Goal: Transaction & Acquisition: Purchase product/service

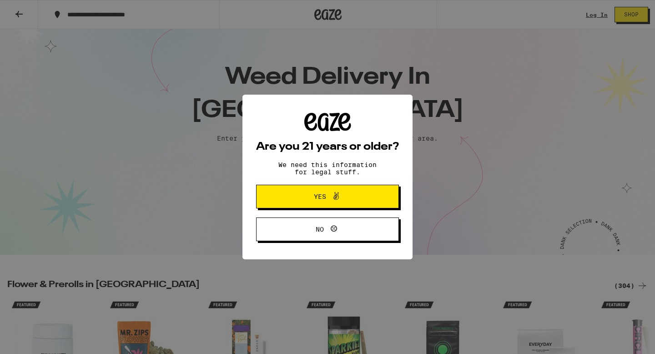
click at [312, 200] on span "Yes" at bounding box center [327, 197] width 69 height 12
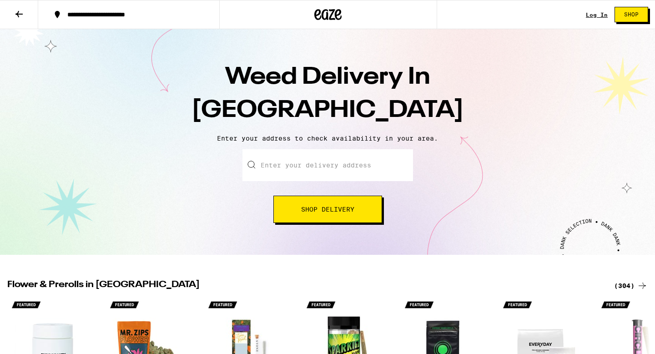
click at [312, 167] on input "Enter your delivery address" at bounding box center [327, 165] width 171 height 32
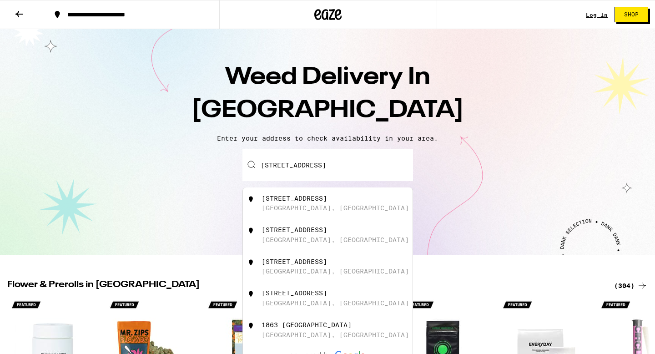
click at [327, 196] on div "[STREET_ADDRESS]" at bounding box center [294, 198] width 65 height 7
type input "[STREET_ADDRESS]"
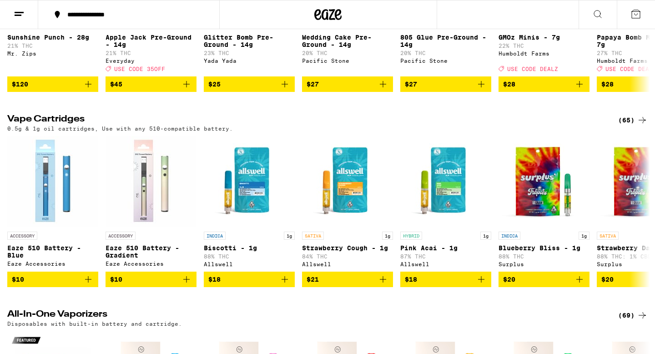
scroll to position [1049, 0]
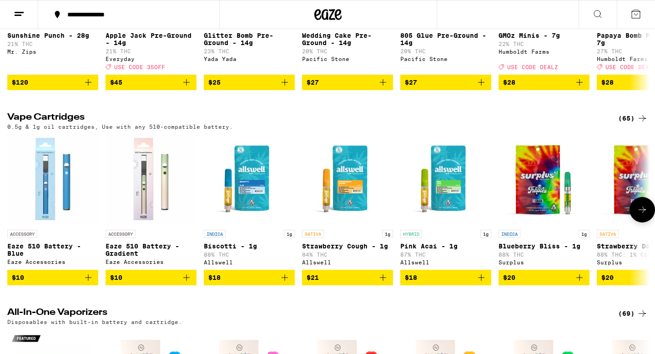
click at [634, 222] on button at bounding box center [641, 209] width 25 height 25
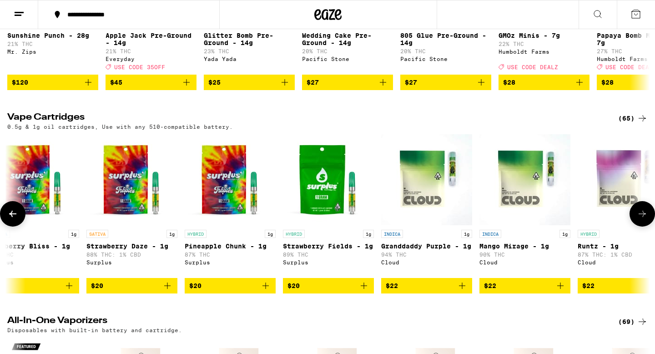
scroll to position [0, 541]
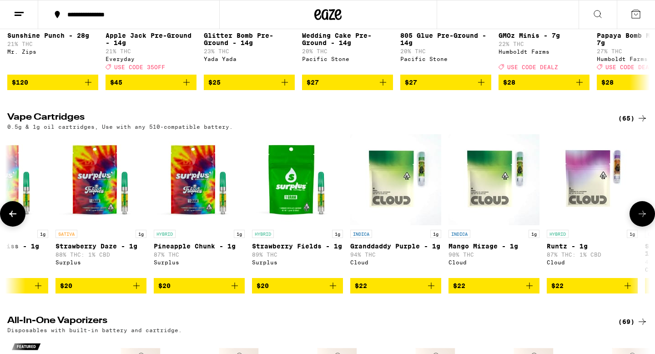
click at [634, 226] on button at bounding box center [641, 213] width 25 height 25
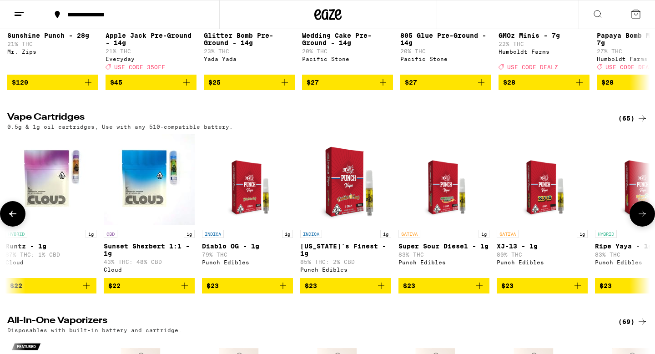
click at [634, 226] on button at bounding box center [641, 213] width 25 height 25
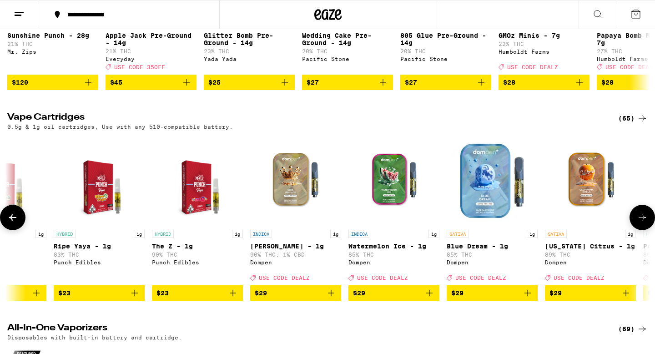
click at [634, 230] on button at bounding box center [641, 217] width 25 height 25
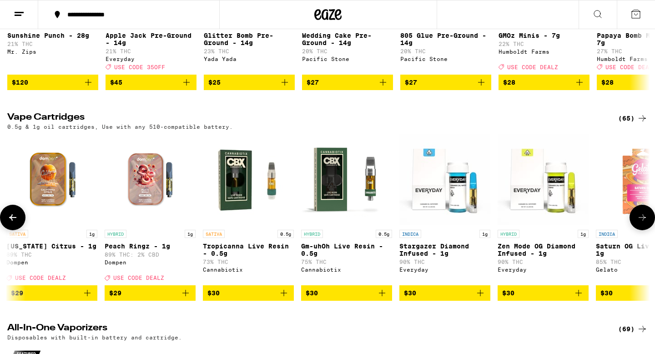
scroll to position [0, 2165]
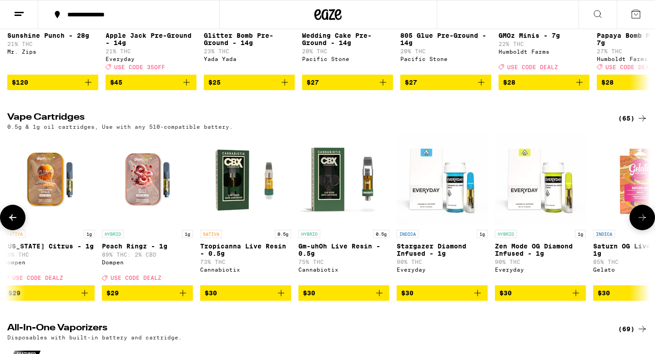
click at [634, 230] on button at bounding box center [641, 217] width 25 height 25
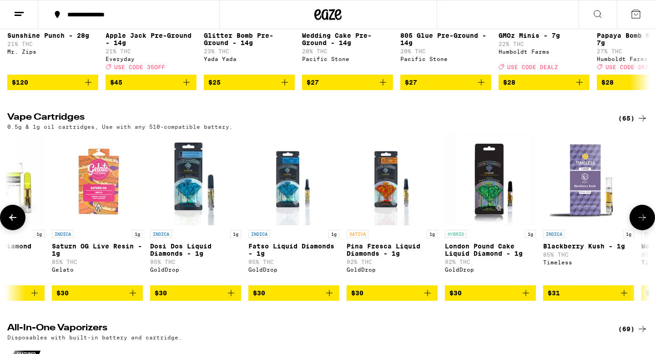
click at [634, 230] on button at bounding box center [641, 217] width 25 height 25
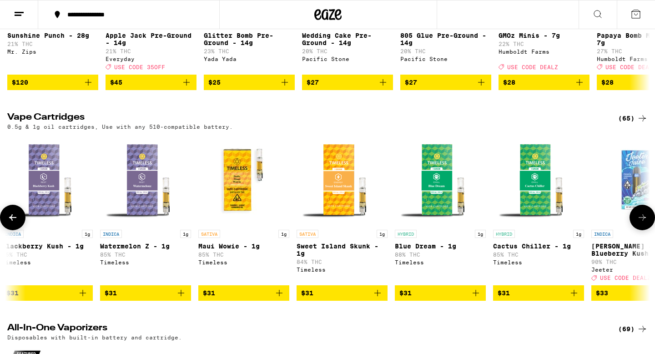
click at [634, 230] on button at bounding box center [641, 217] width 25 height 25
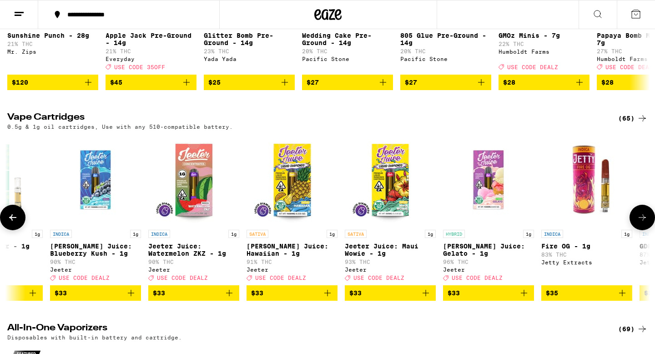
click at [634, 230] on button at bounding box center [641, 217] width 25 height 25
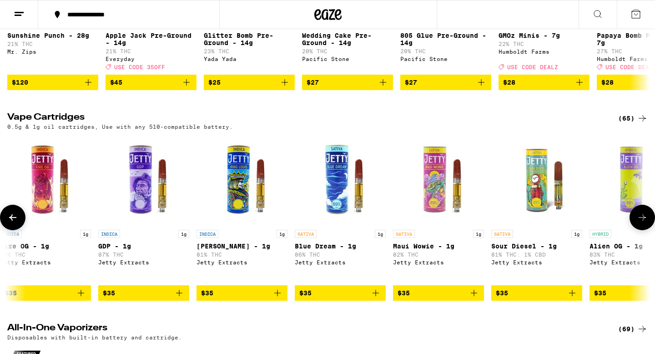
click at [634, 230] on button at bounding box center [641, 217] width 25 height 25
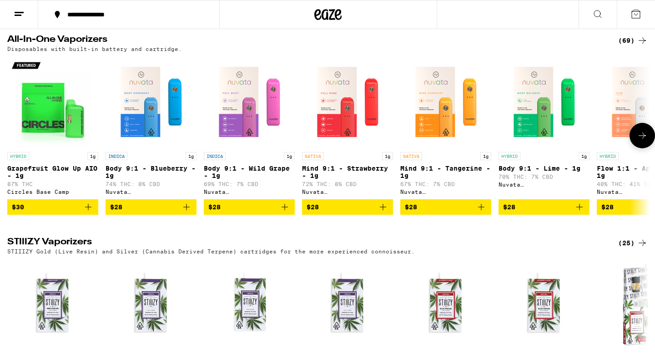
scroll to position [1337, 0]
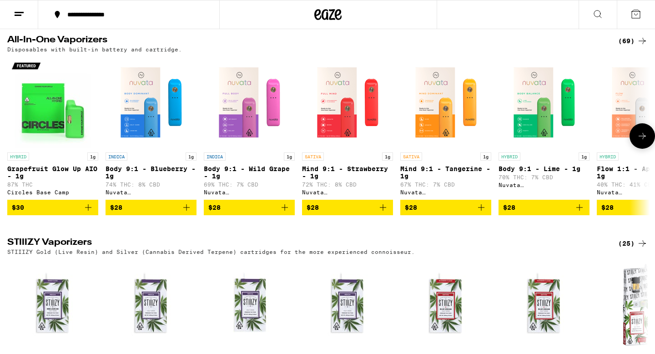
click at [647, 149] on button at bounding box center [641, 135] width 25 height 25
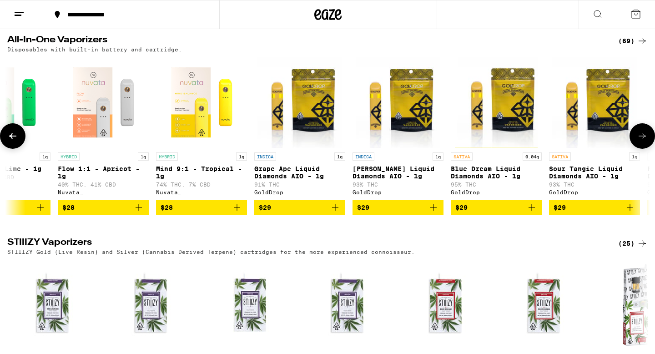
scroll to position [0, 541]
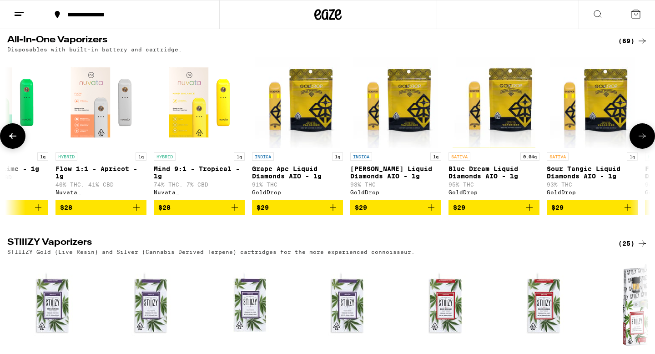
click at [648, 149] on button at bounding box center [641, 135] width 25 height 25
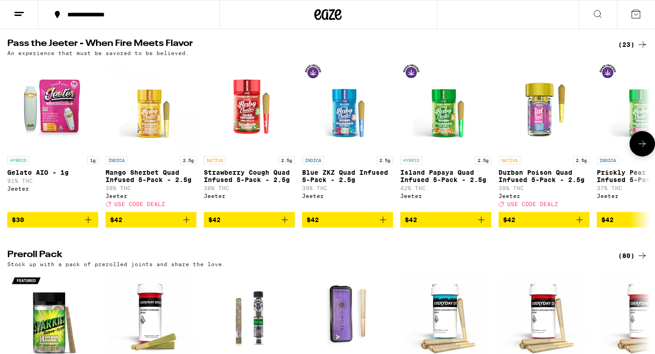
scroll to position [1950, 0]
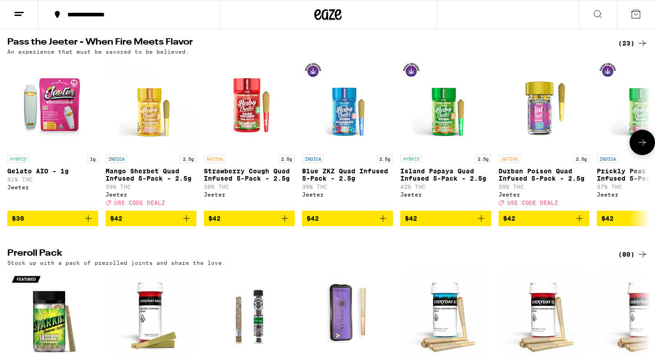
click at [48, 175] on p "Gelato AIO - 1g" at bounding box center [52, 170] width 91 height 7
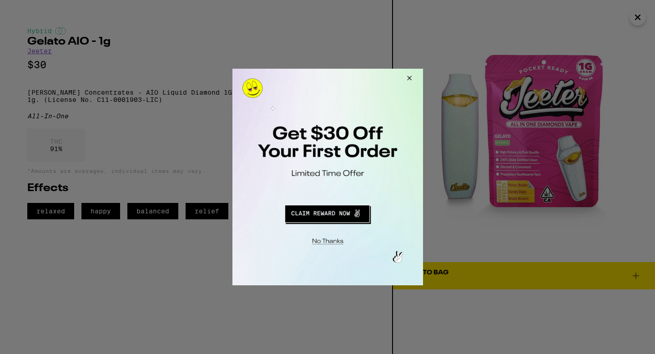
click at [353, 213] on button "Redirect to URL" at bounding box center [326, 212] width 158 height 22
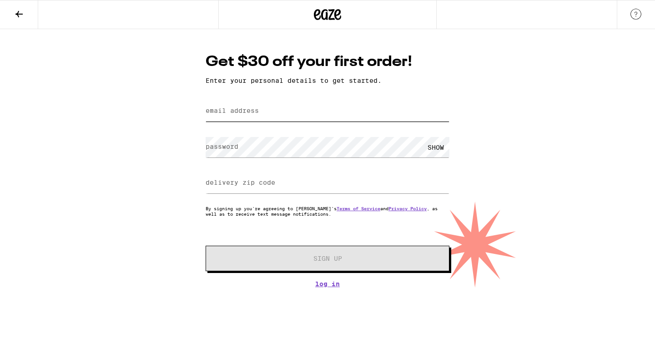
click at [352, 109] on input "email address" at bounding box center [328, 111] width 244 height 20
type input "anasophiabozzi@gmail.com"
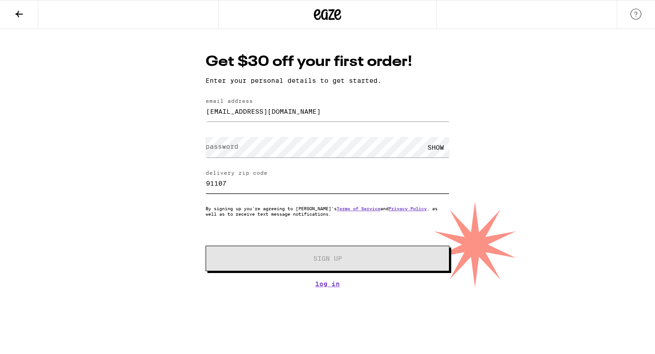
click at [244, 183] on input "91107" at bounding box center [328, 183] width 244 height 20
type input "91030"
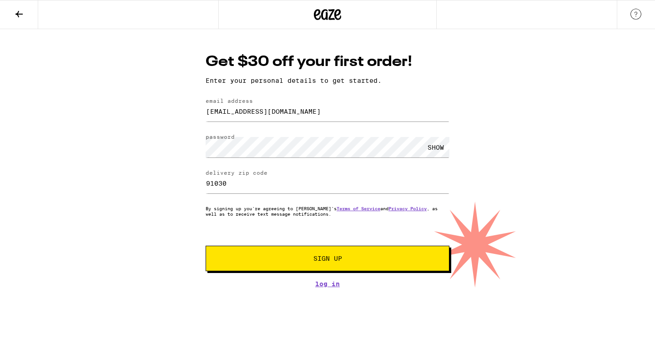
click at [259, 252] on button "Sign Up" at bounding box center [328, 258] width 244 height 25
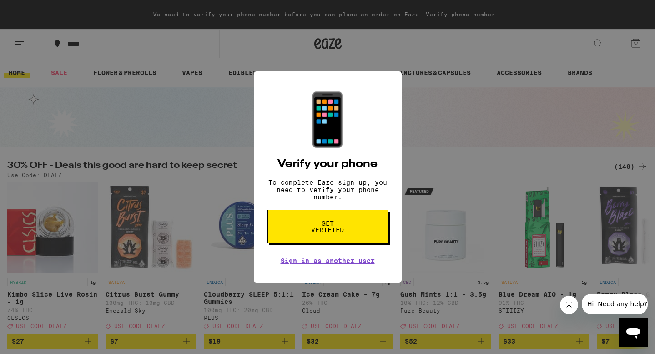
click at [368, 225] on button "Get verified" at bounding box center [327, 227] width 121 height 34
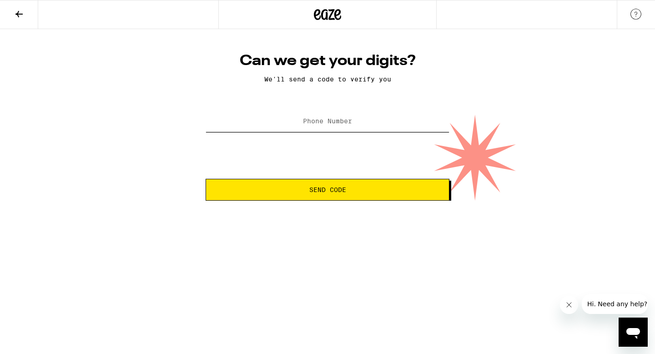
click at [388, 131] on input "Phone Number" at bounding box center [328, 121] width 244 height 20
type input "(626) 319-4305"
click at [296, 187] on span "Send Code" at bounding box center [327, 189] width 228 height 6
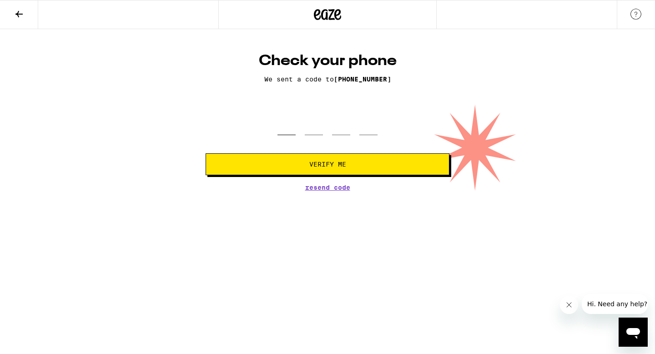
click at [281, 127] on input "tel" at bounding box center [286, 121] width 18 height 27
type input "7"
type input "8"
type input "2"
type input "9"
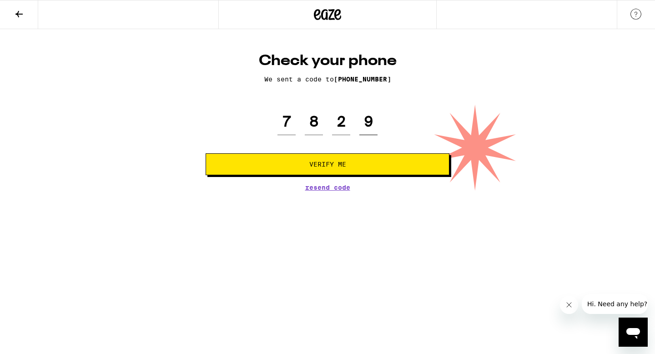
click at [206, 153] on button "Verify Me" at bounding box center [328, 164] width 244 height 22
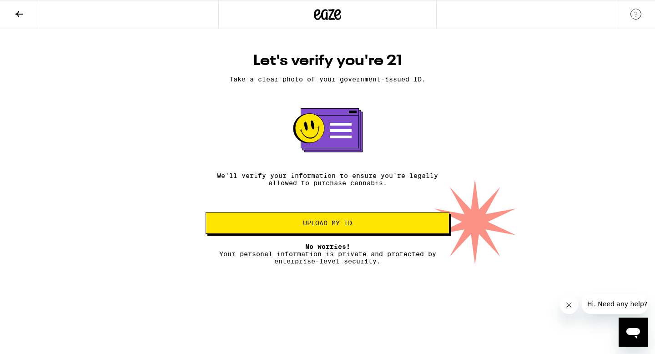
click at [20, 16] on icon at bounding box center [19, 14] width 11 height 11
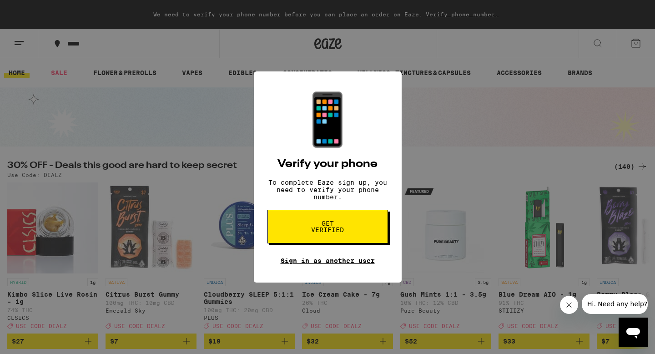
click at [298, 264] on link "Sign in as another user" at bounding box center [328, 260] width 94 height 7
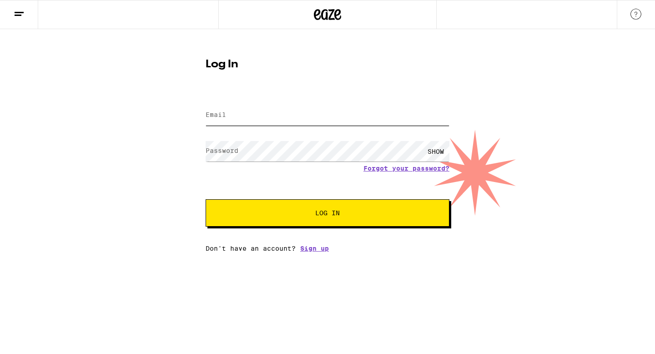
click at [307, 112] on input "Email" at bounding box center [328, 115] width 244 height 20
click at [322, 251] on div "Email Email Password Password SHOW Forgot your password? Log In Don't have an a…" at bounding box center [328, 172] width 244 height 159
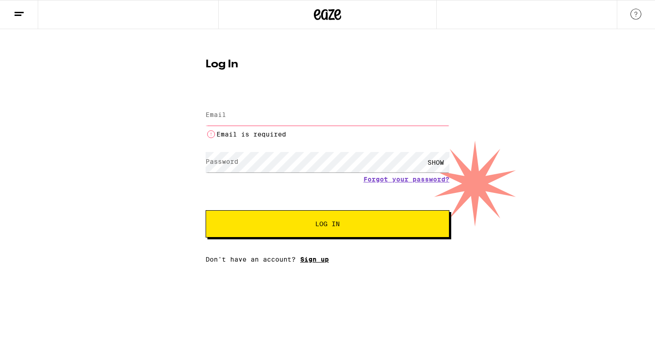
click at [319, 261] on link "Sign up" at bounding box center [314, 259] width 29 height 7
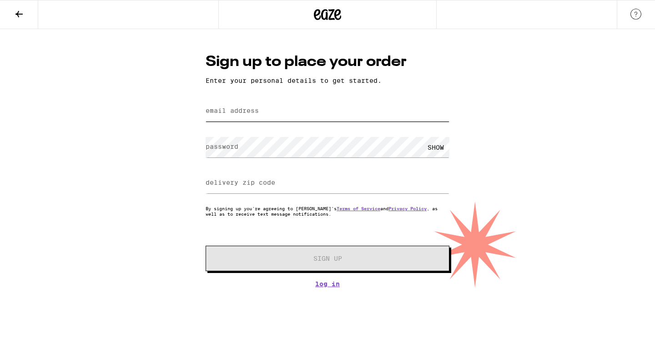
click at [340, 119] on input "email address" at bounding box center [328, 111] width 244 height 20
type input "gkbozzi@gmail.com"
click at [274, 191] on input "delivery zip code" at bounding box center [328, 183] width 244 height 20
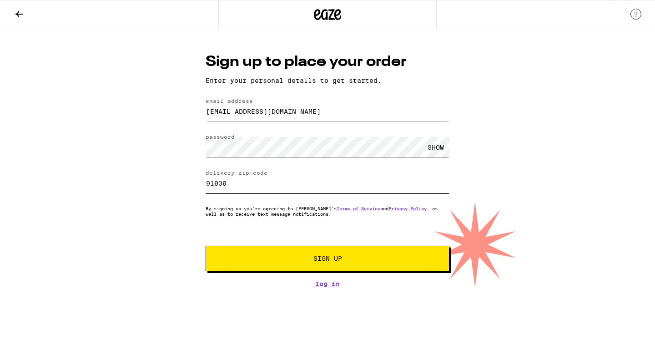
type input "91030"
click at [280, 254] on button "Sign Up" at bounding box center [328, 258] width 244 height 25
